Goal: Transaction & Acquisition: Purchase product/service

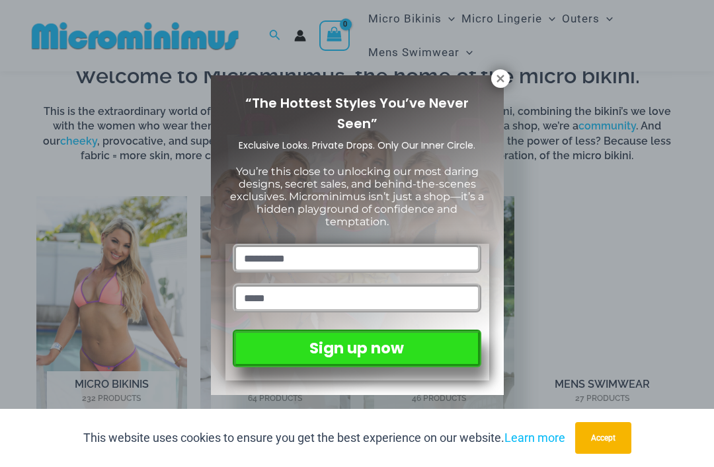
scroll to position [696, 0]
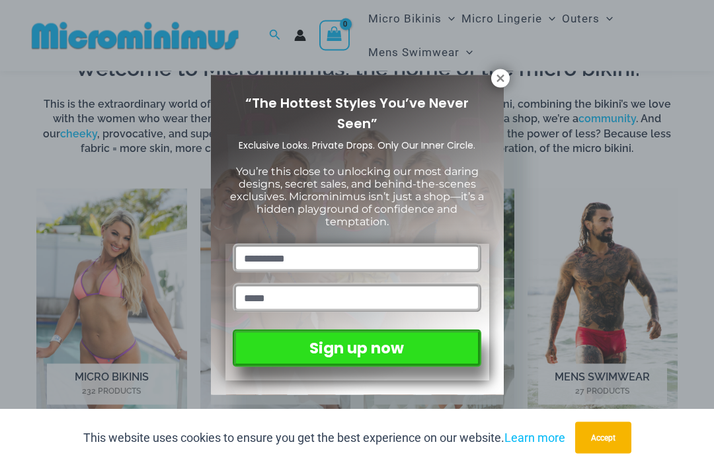
click at [502, 81] on icon at bounding box center [499, 78] width 7 height 7
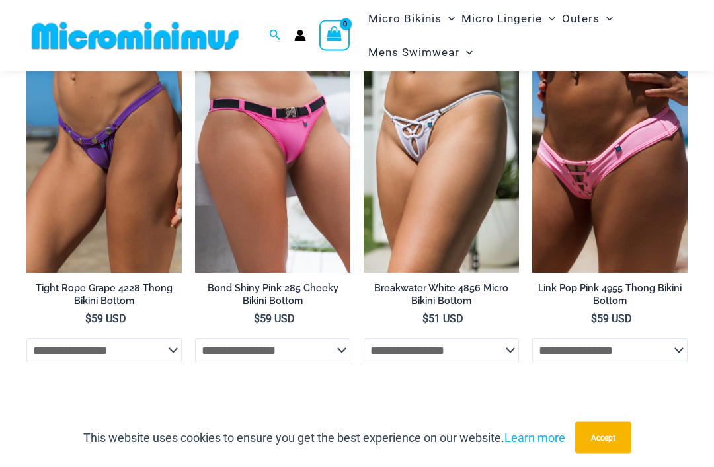
scroll to position [3802, 0]
click at [363, 40] on img at bounding box center [363, 40] width 0 height 0
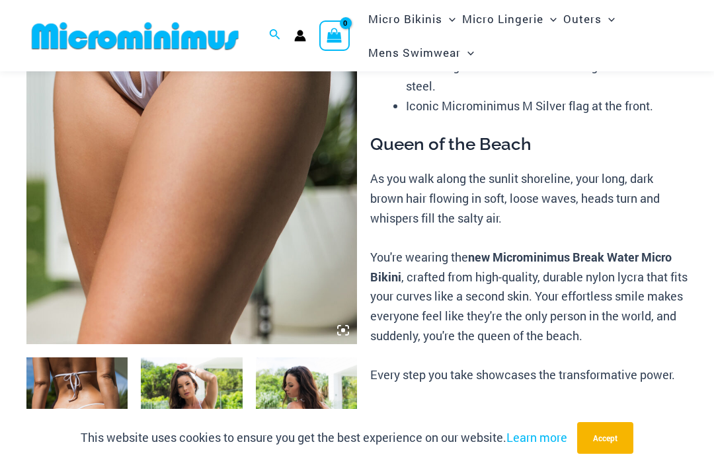
scroll to position [253, 0]
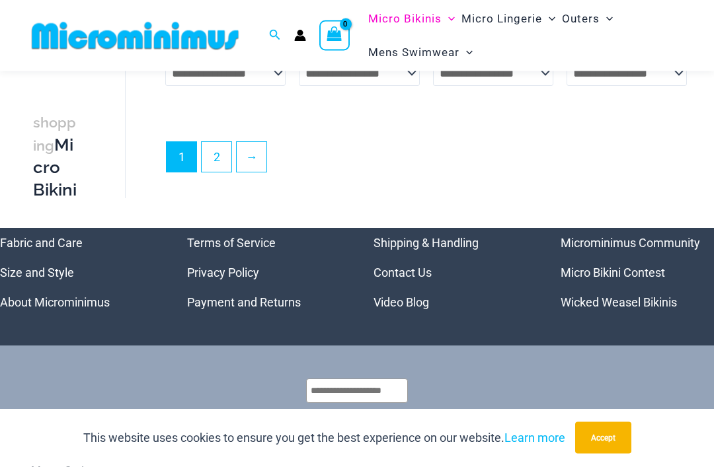
scroll to position [3287, 0]
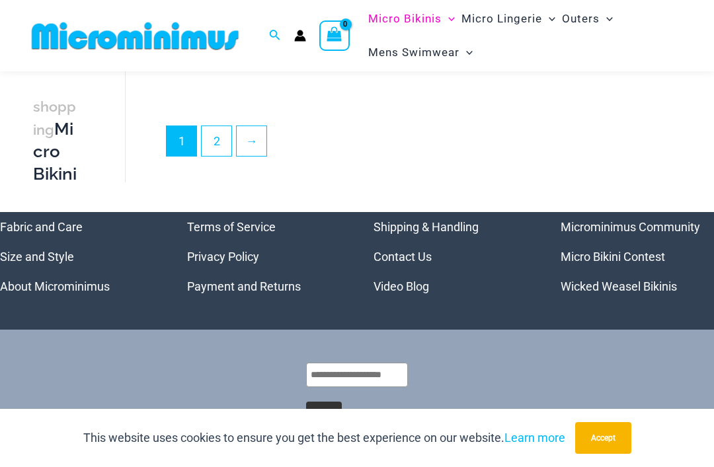
click at [217, 132] on link "2" at bounding box center [217, 141] width 30 height 30
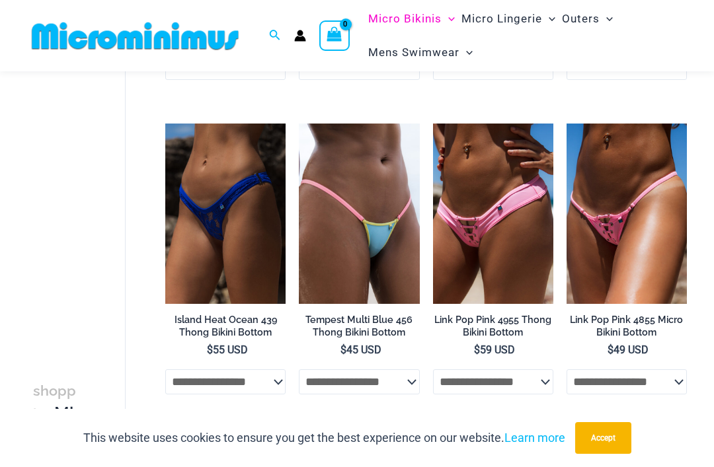
scroll to position [1904, 0]
